Goal: Go to known website: Access a specific website the user already knows

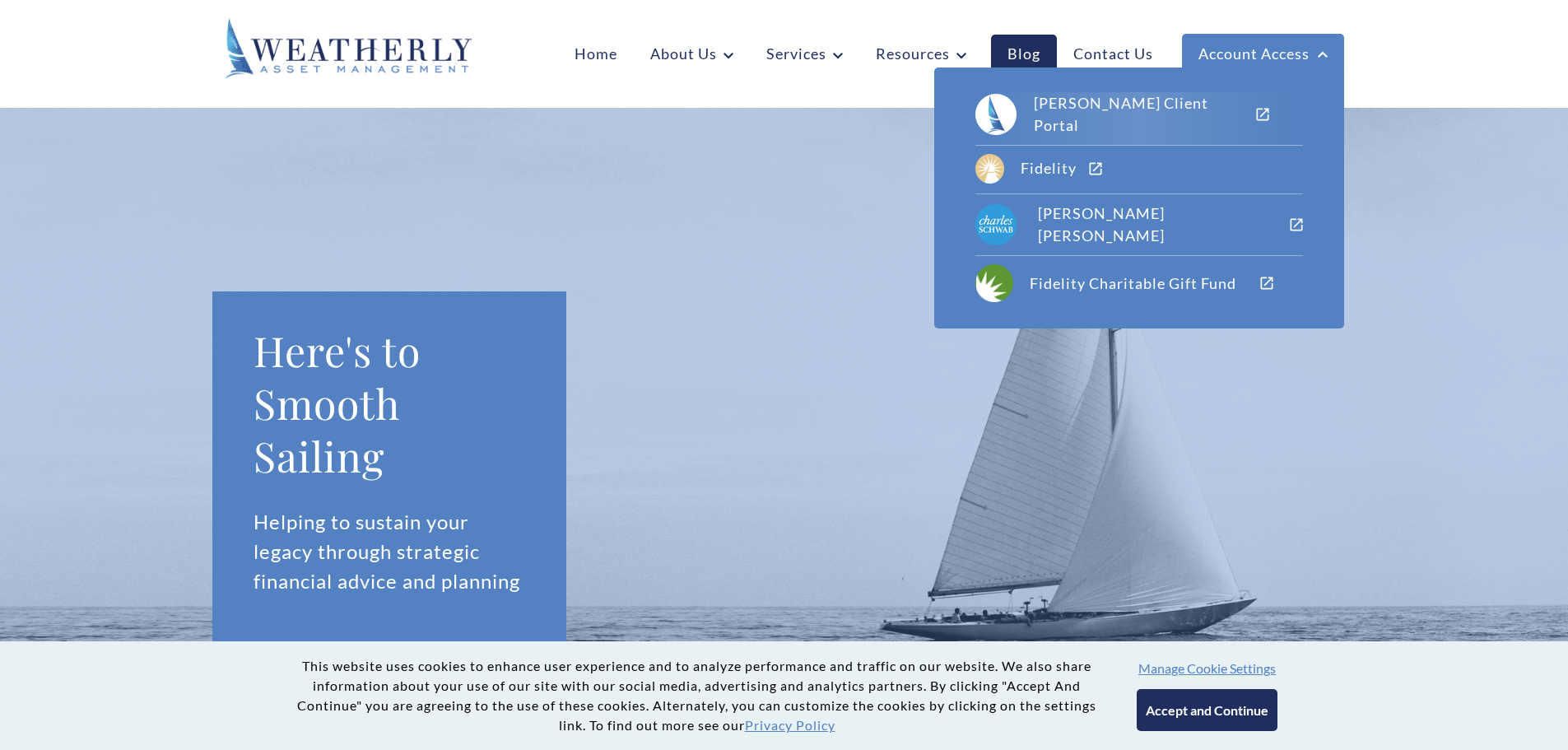
click at [1146, 112] on div "[PERSON_NAME] Client Portal" at bounding box center [1143, 115] width 221 height 45
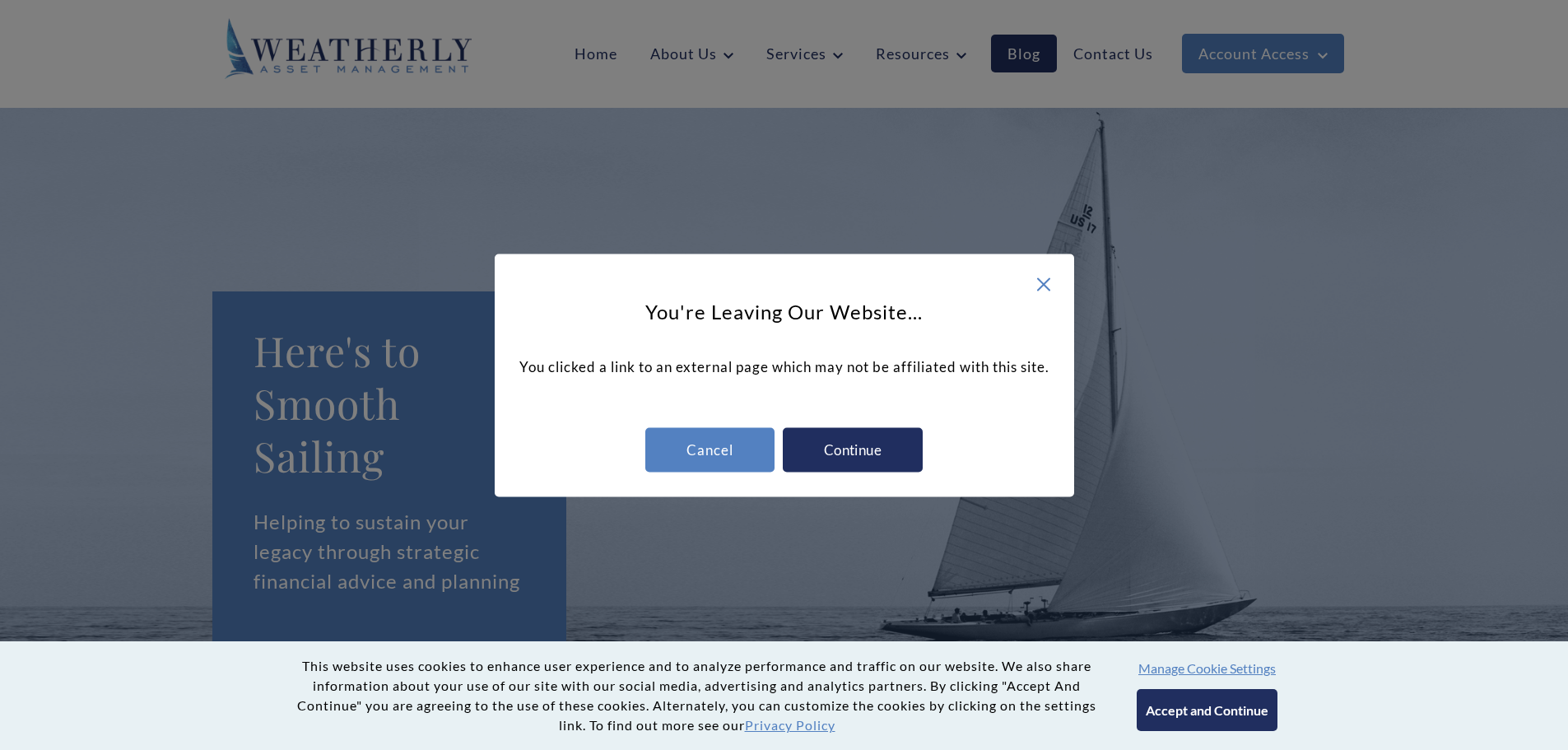
click at [840, 448] on div "Continue" at bounding box center [853, 449] width 139 height 45
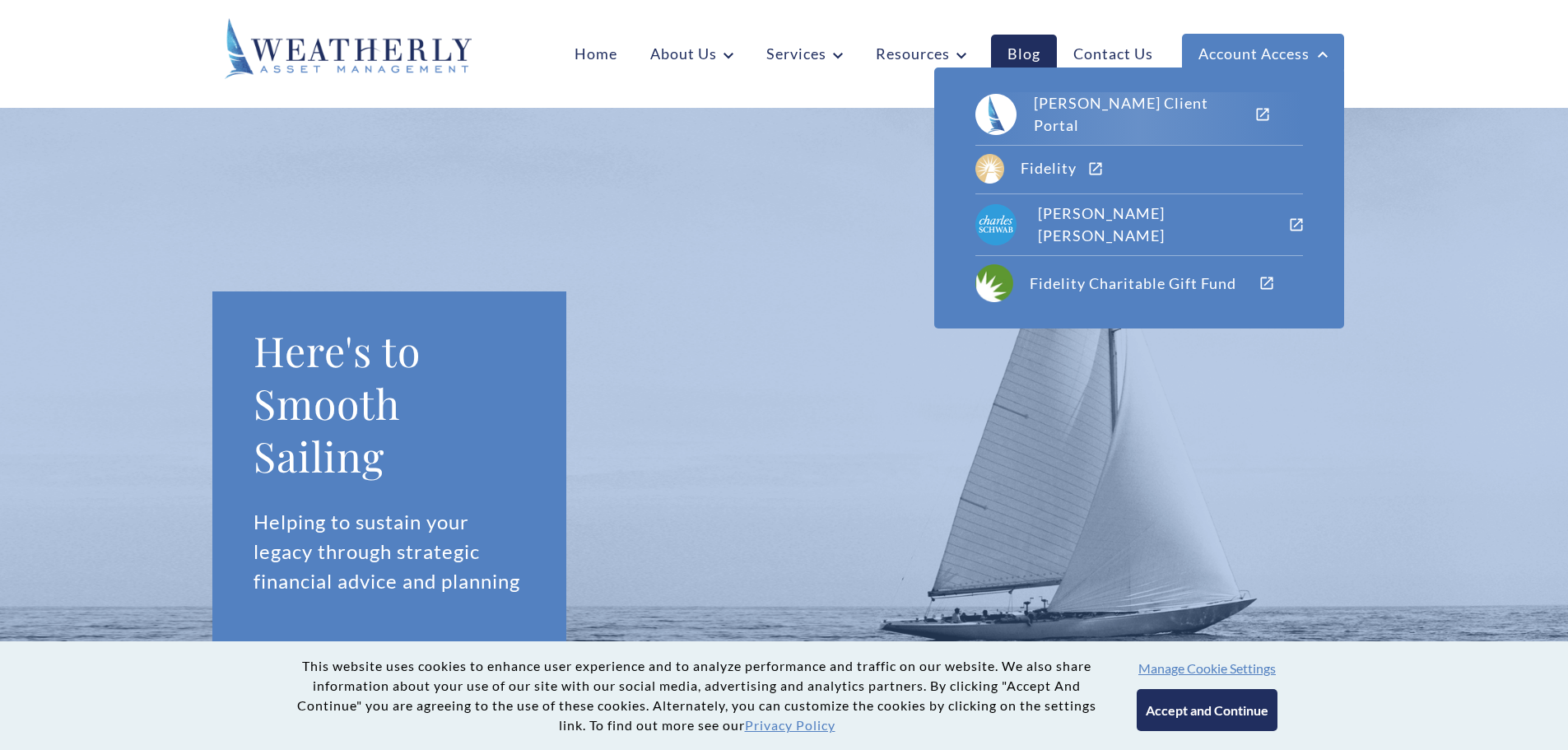
click at [1155, 106] on div "[PERSON_NAME] Client Portal" at bounding box center [1143, 115] width 221 height 45
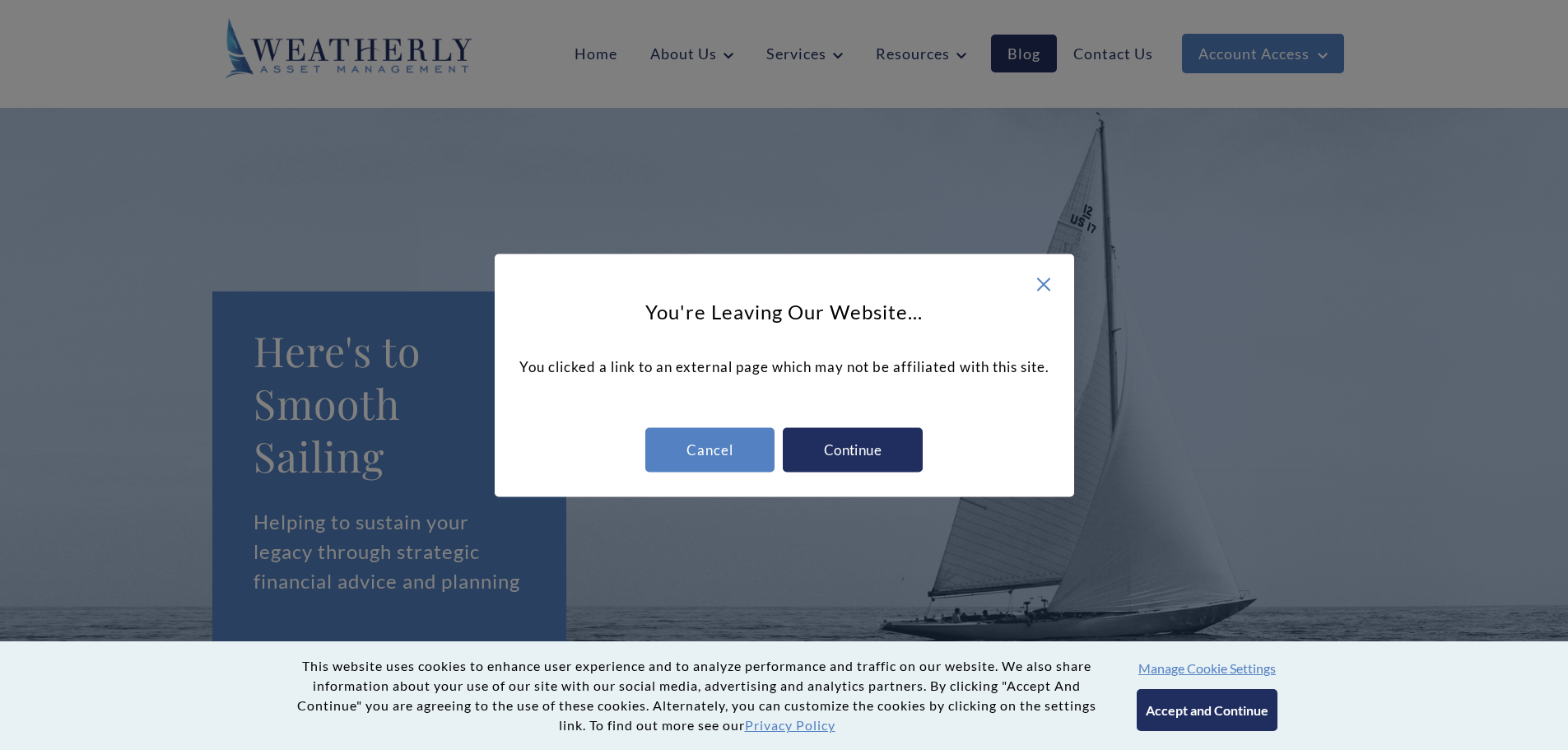
click at [841, 454] on div "Continue" at bounding box center [853, 449] width 139 height 45
